Goal: Transaction & Acquisition: Purchase product/service

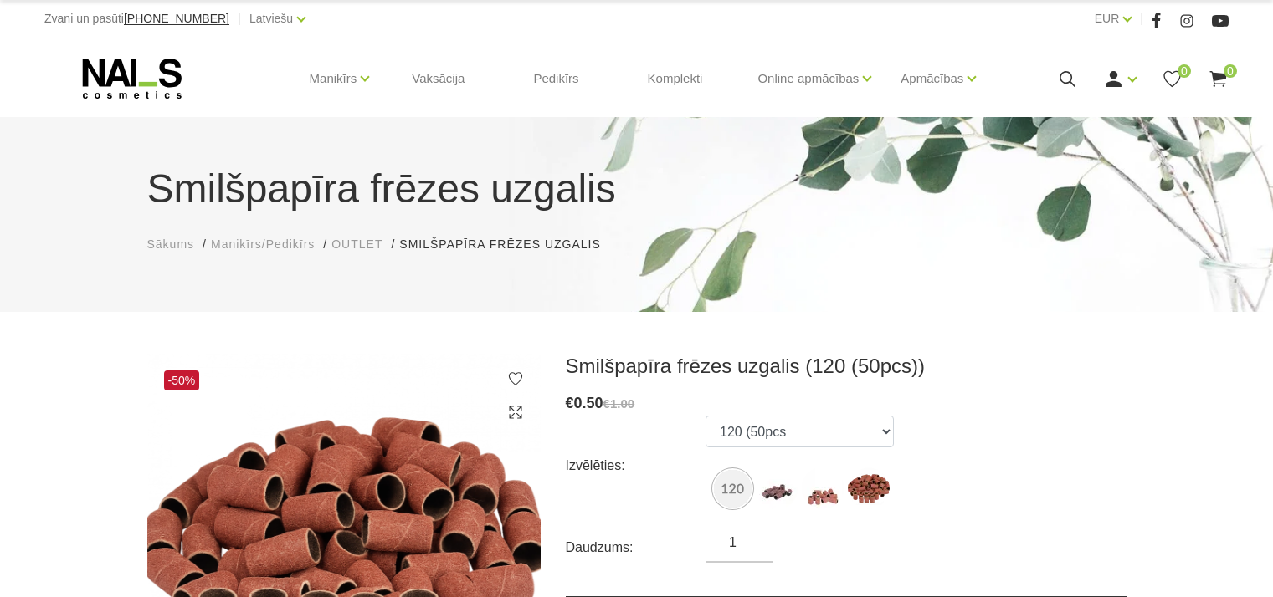
select select "6454"
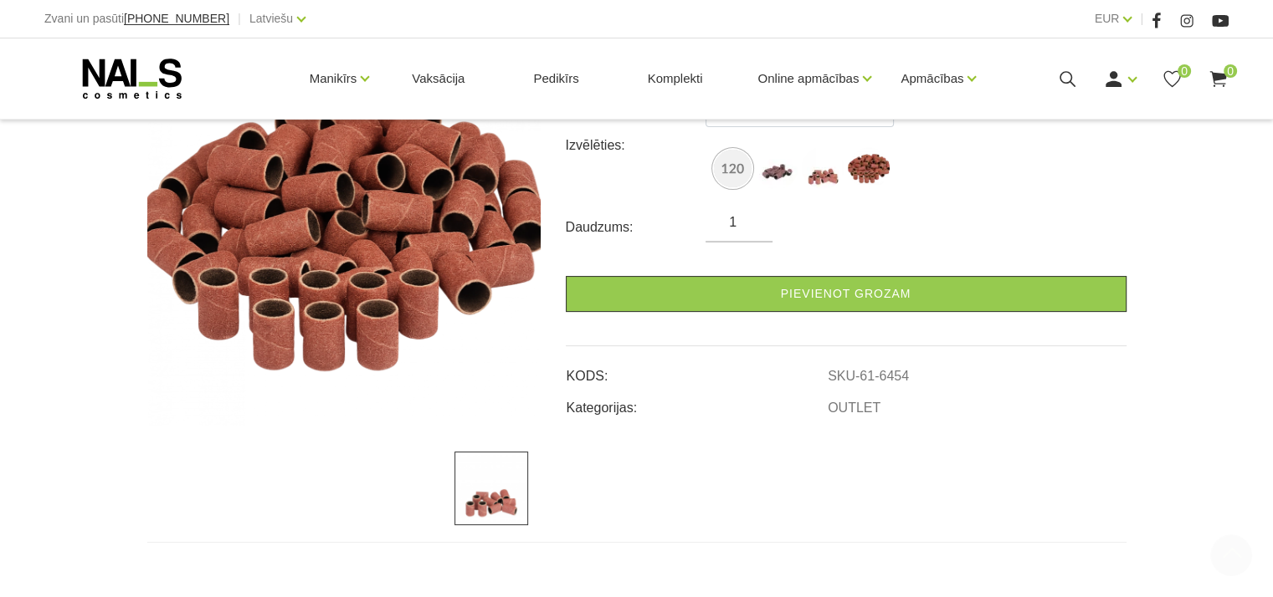
scroll to position [335, 0]
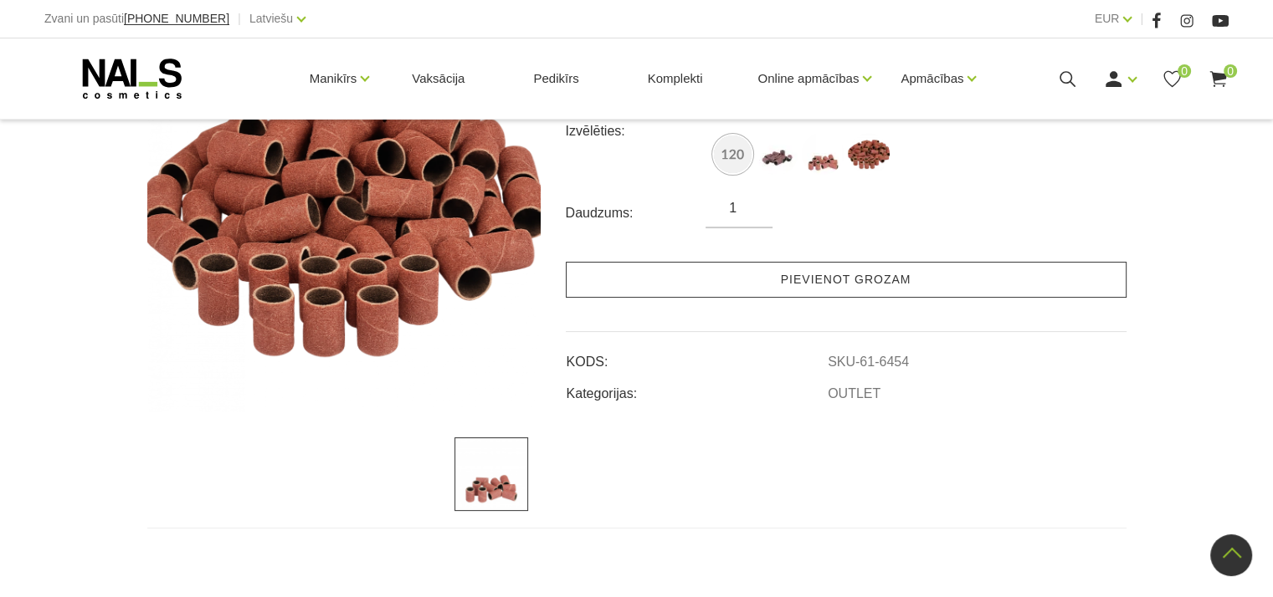
click at [783, 269] on link "Pievienot grozam" at bounding box center [846, 280] width 561 height 36
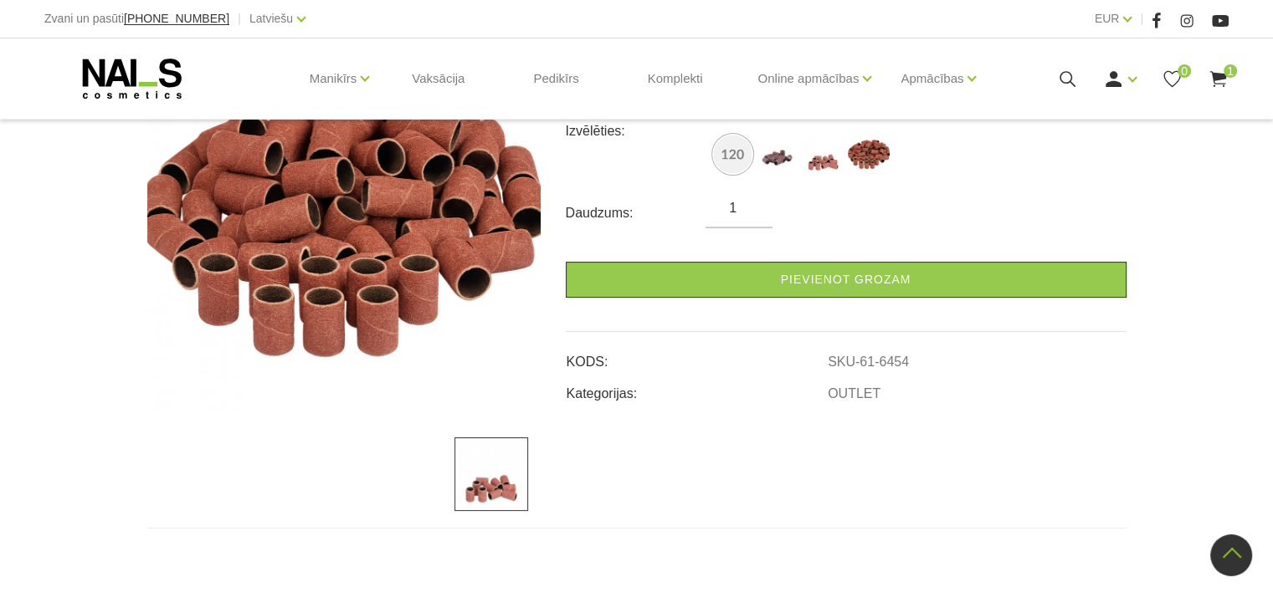
click at [1221, 79] on icon at bounding box center [1217, 79] width 21 height 21
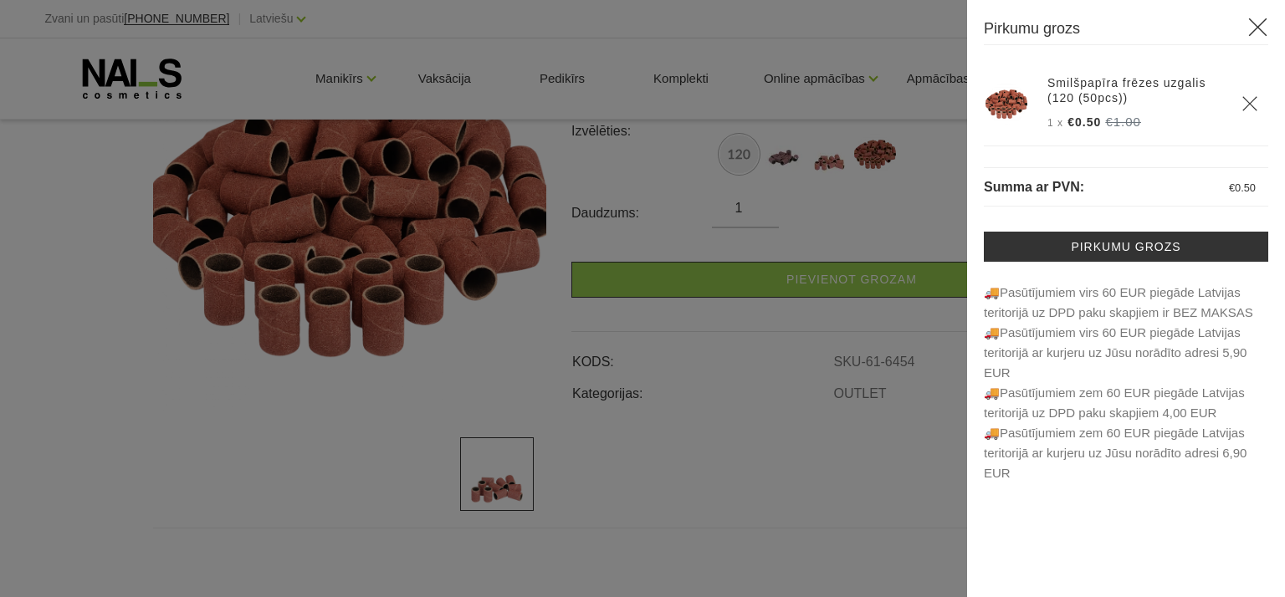
click at [1257, 30] on icon at bounding box center [1257, 27] width 21 height 21
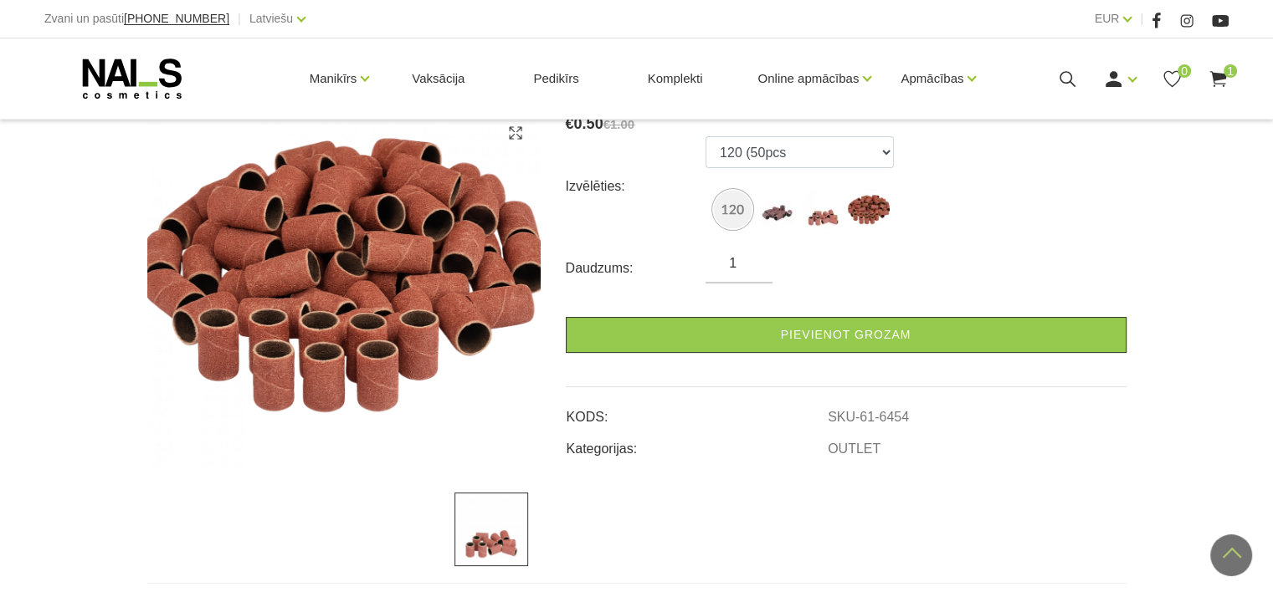
scroll to position [251, 0]
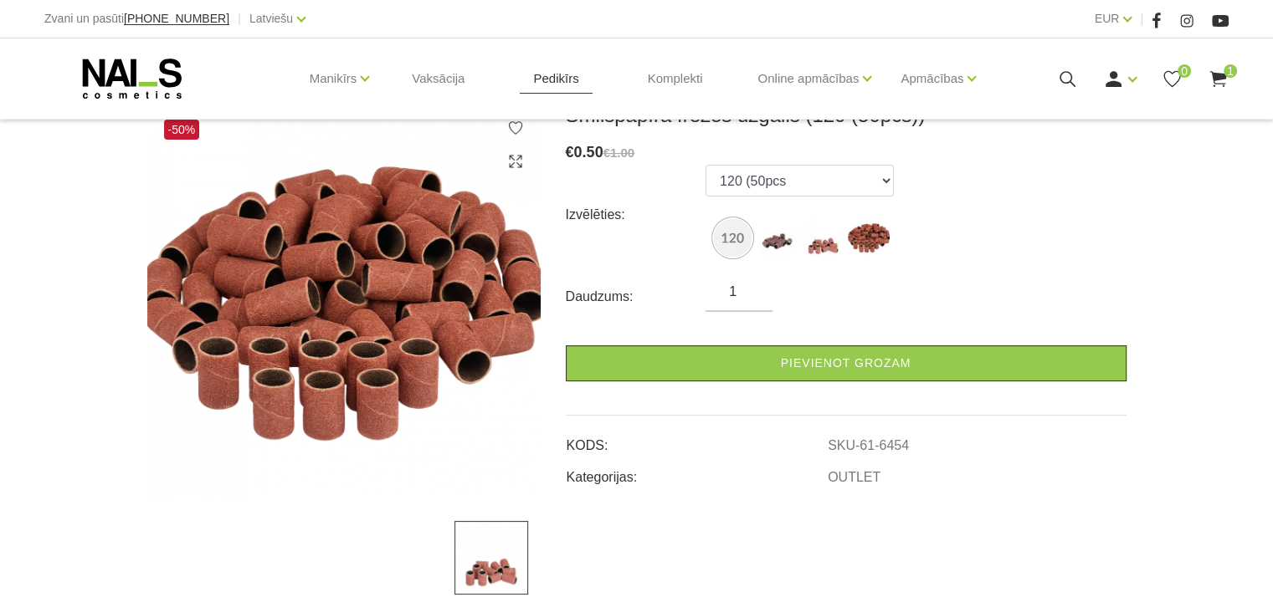
click at [549, 81] on link "Pedikīrs" at bounding box center [556, 78] width 72 height 80
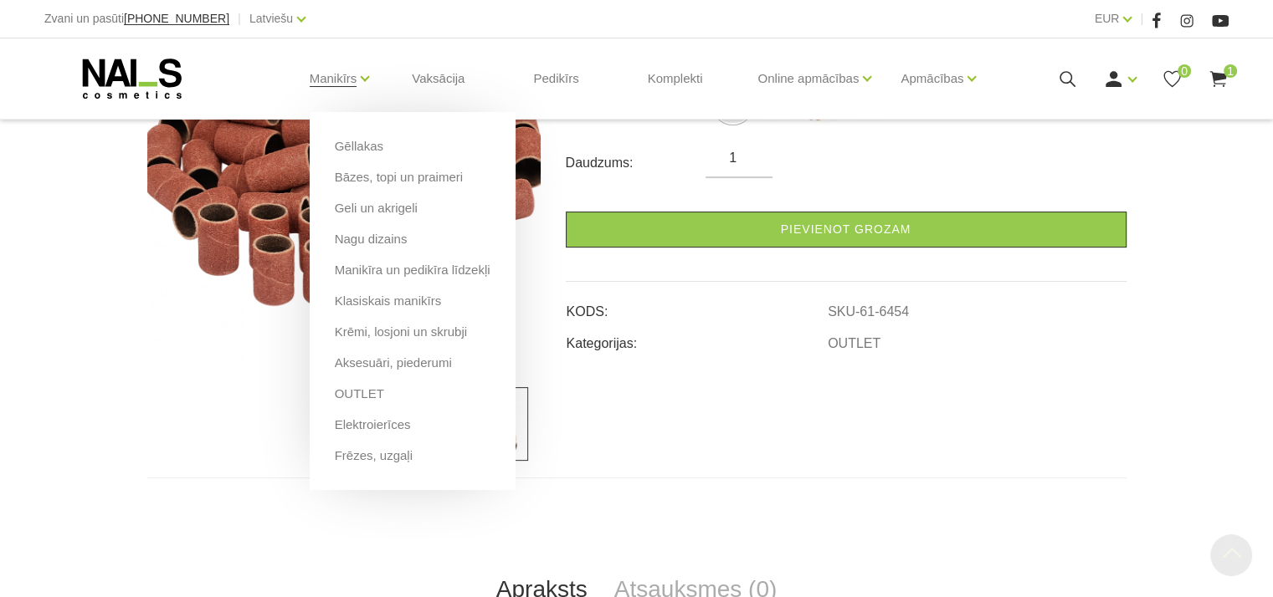
scroll to position [669, 0]
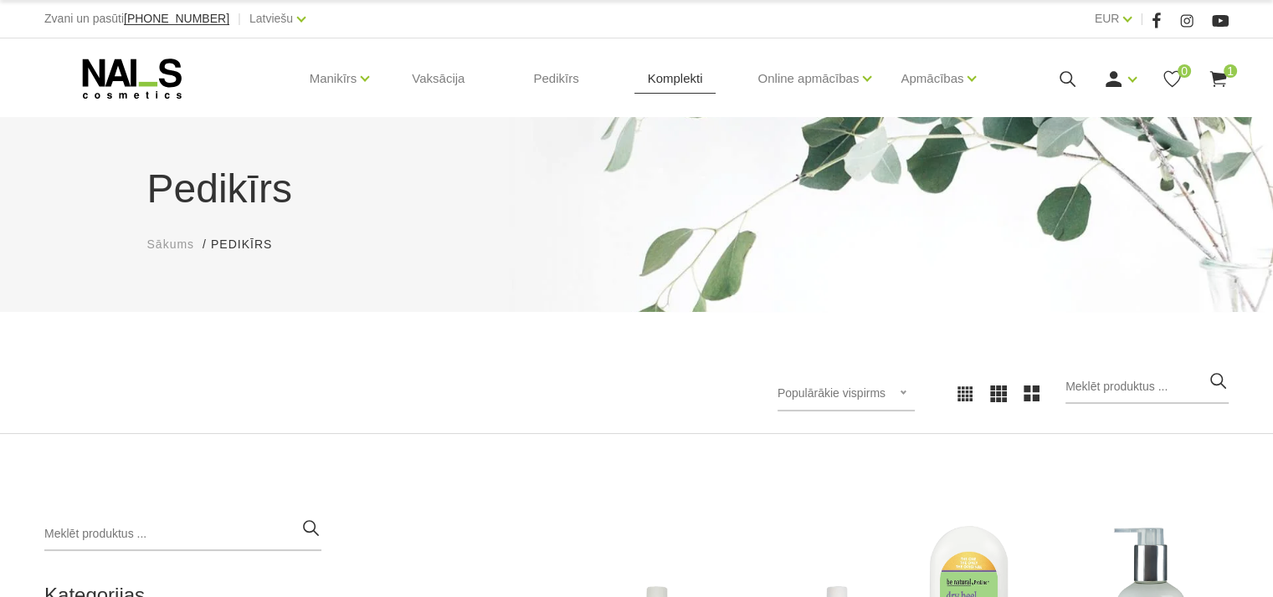
click at [663, 78] on link "Komplekti" at bounding box center [675, 78] width 82 height 80
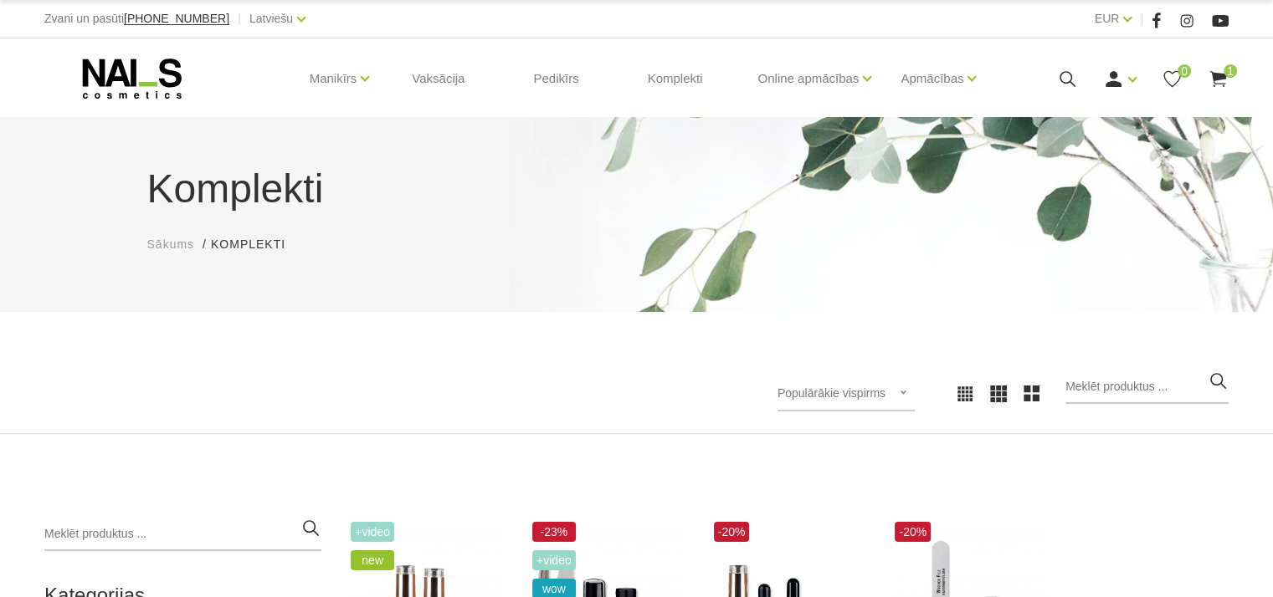
click at [136, 72] on use at bounding box center [132, 79] width 99 height 40
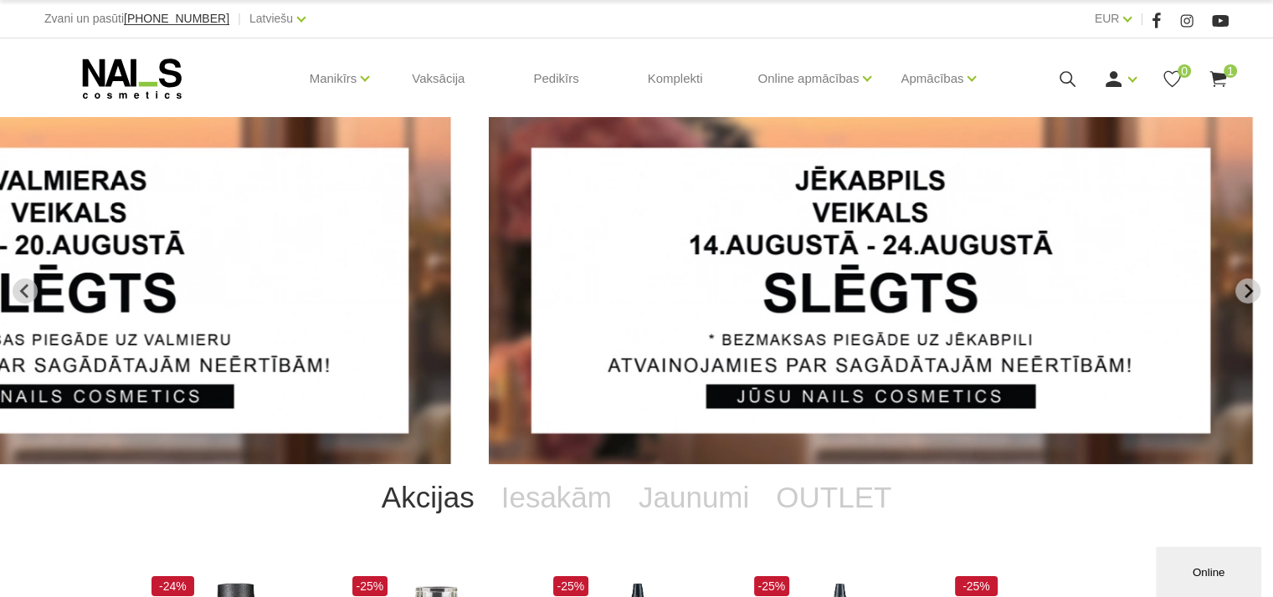
drag, startPoint x: 559, startPoint y: 320, endPoint x: 954, endPoint y: 307, distance: 395.1
click at [954, 307] on img "4 of 14" at bounding box center [871, 290] width 764 height 347
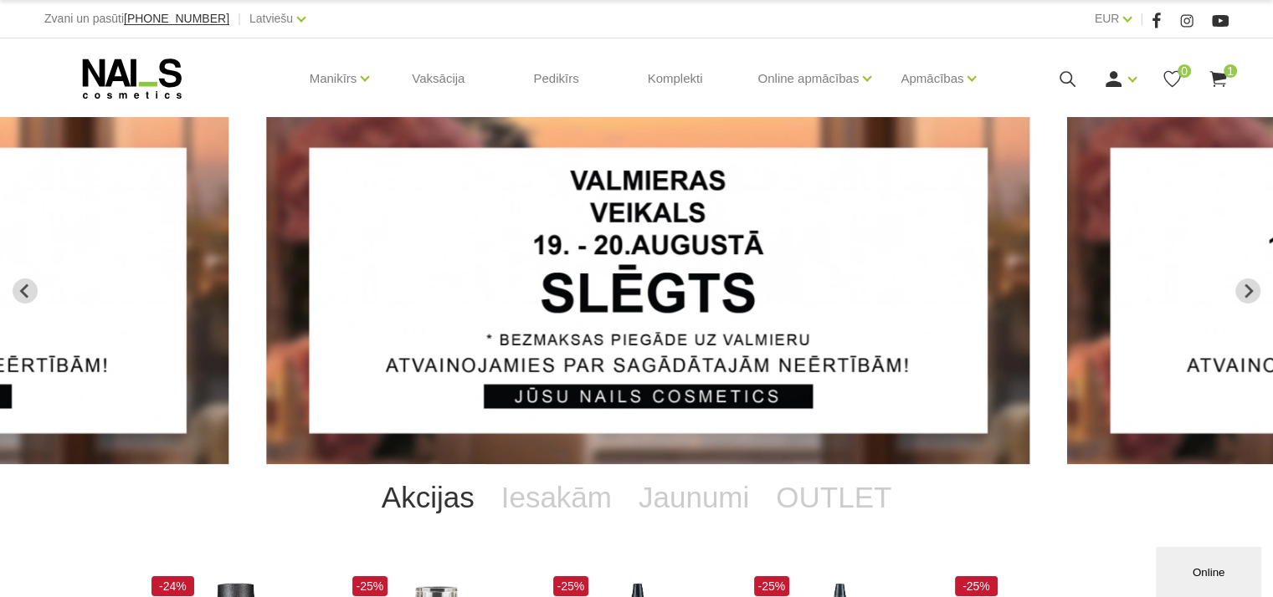
drag, startPoint x: 517, startPoint y: 339, endPoint x: 902, endPoint y: 314, distance: 385.7
click at [901, 313] on img "3 of 14" at bounding box center [648, 290] width 764 height 347
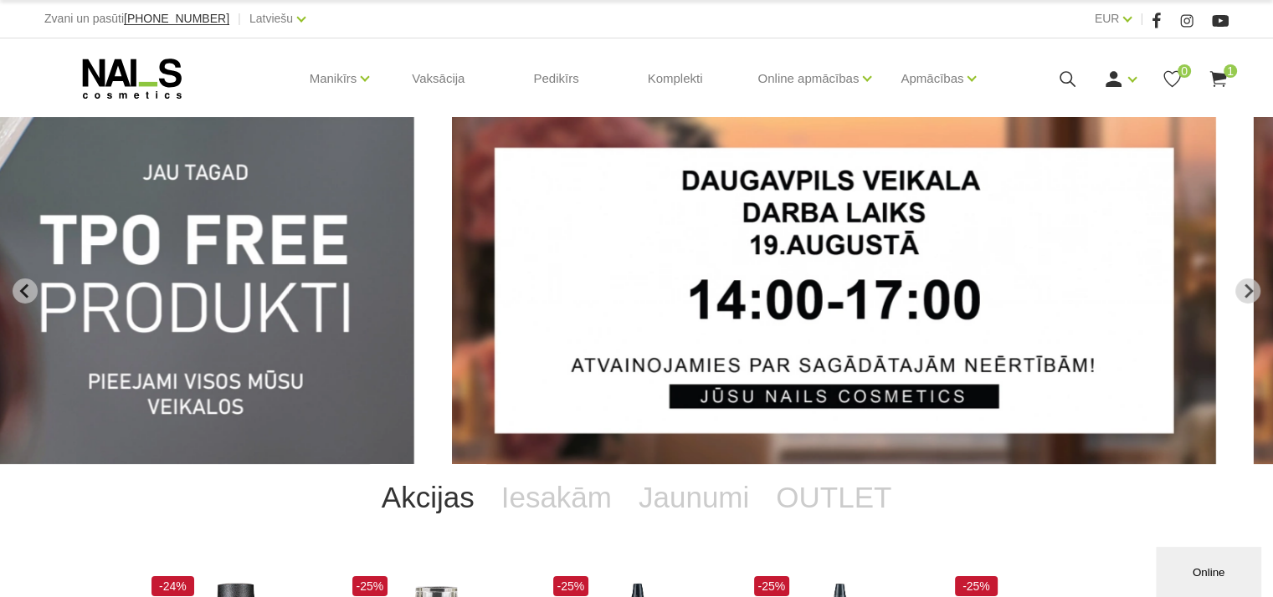
drag, startPoint x: 530, startPoint y: 328, endPoint x: 875, endPoint y: 294, distance: 346.4
click at [875, 293] on img "2 of 14" at bounding box center [834, 290] width 764 height 347
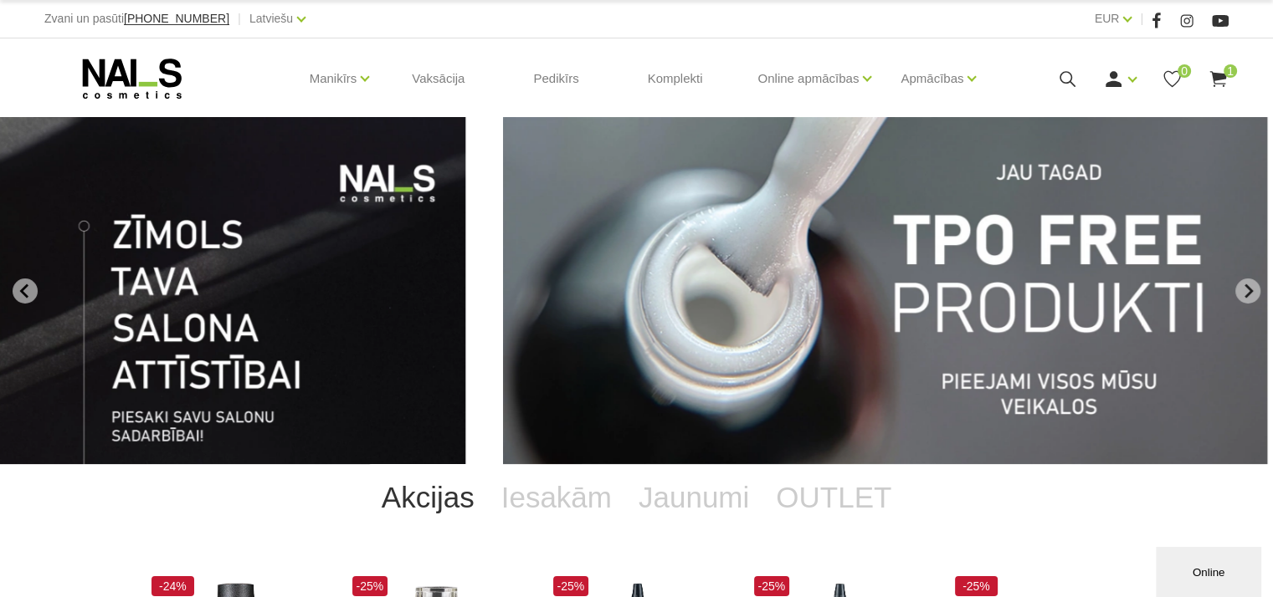
drag, startPoint x: 610, startPoint y: 334, endPoint x: 929, endPoint y: 294, distance: 321.2
click at [925, 294] on img "1 of 14" at bounding box center [886, 290] width 764 height 347
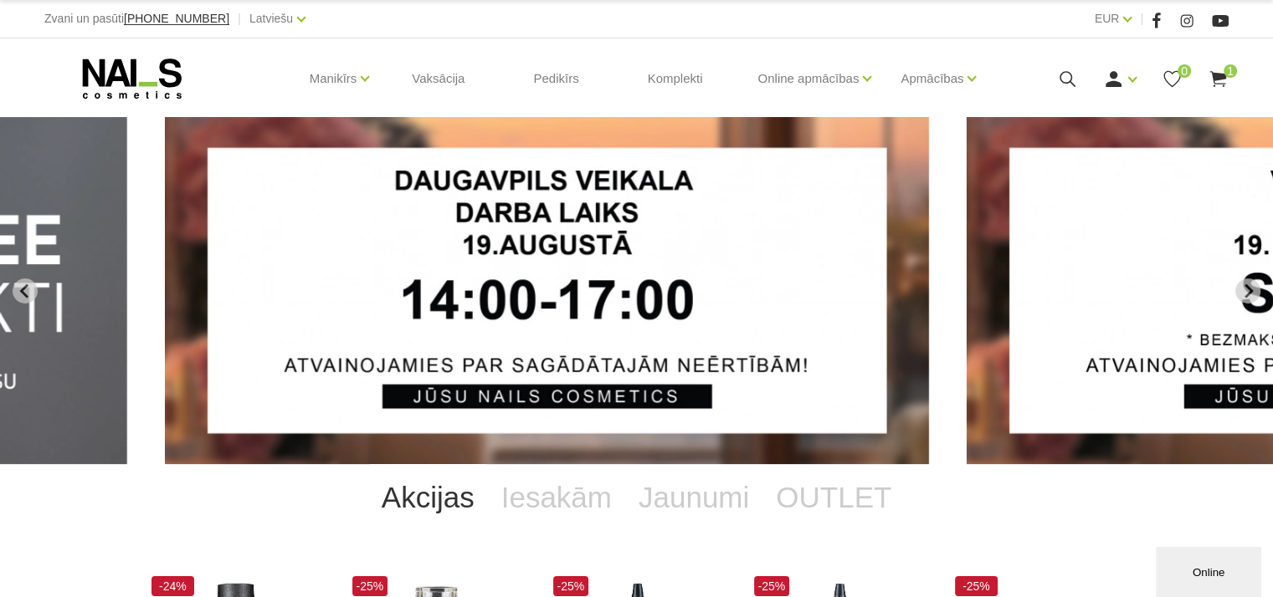
drag, startPoint x: 827, startPoint y: 264, endPoint x: 362, endPoint y: 248, distance: 464.6
click at [362, 248] on img "2 of 14" at bounding box center [547, 290] width 764 height 347
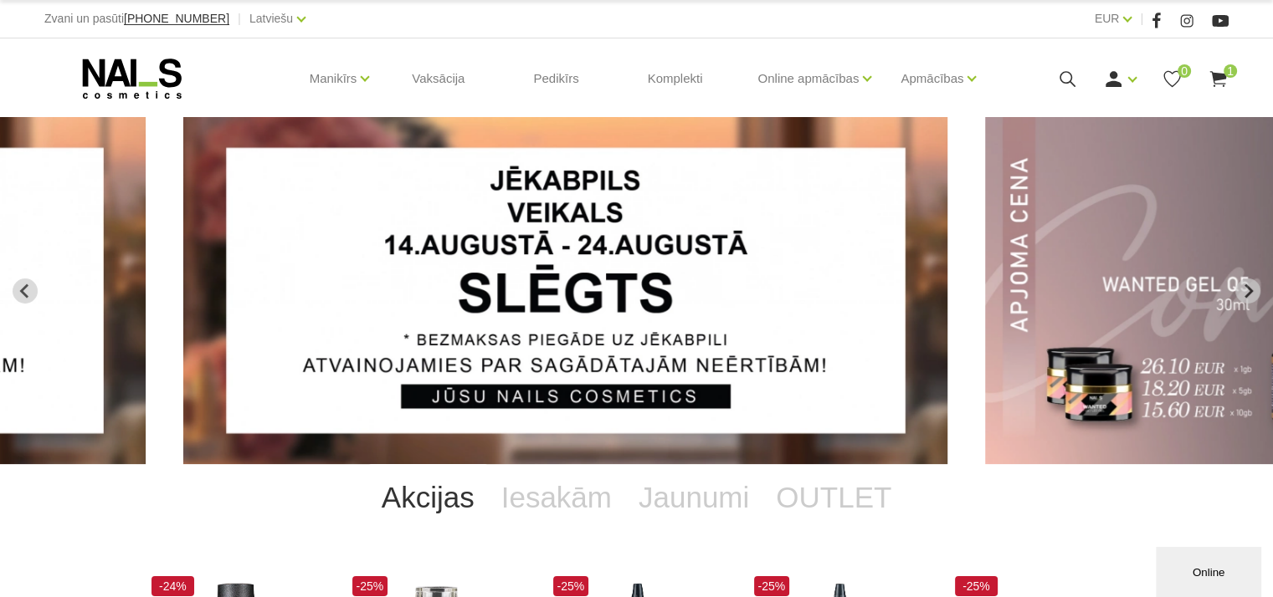
drag, startPoint x: 627, startPoint y: 276, endPoint x: 300, endPoint y: 267, distance: 326.4
click at [319, 262] on img "4 of 14" at bounding box center [565, 290] width 764 height 347
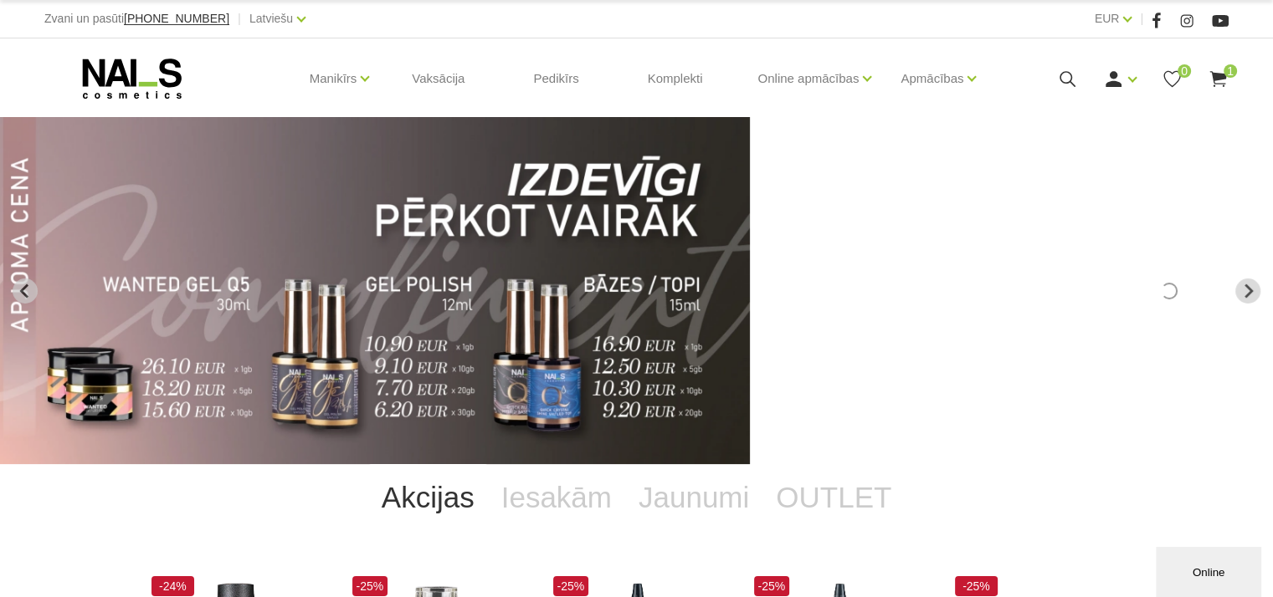
drag, startPoint x: 781, startPoint y: 280, endPoint x: 305, endPoint y: 291, distance: 476.2
click at [315, 289] on img "5 of 14" at bounding box center [368, 290] width 764 height 347
